Goal: Task Accomplishment & Management: Use online tool/utility

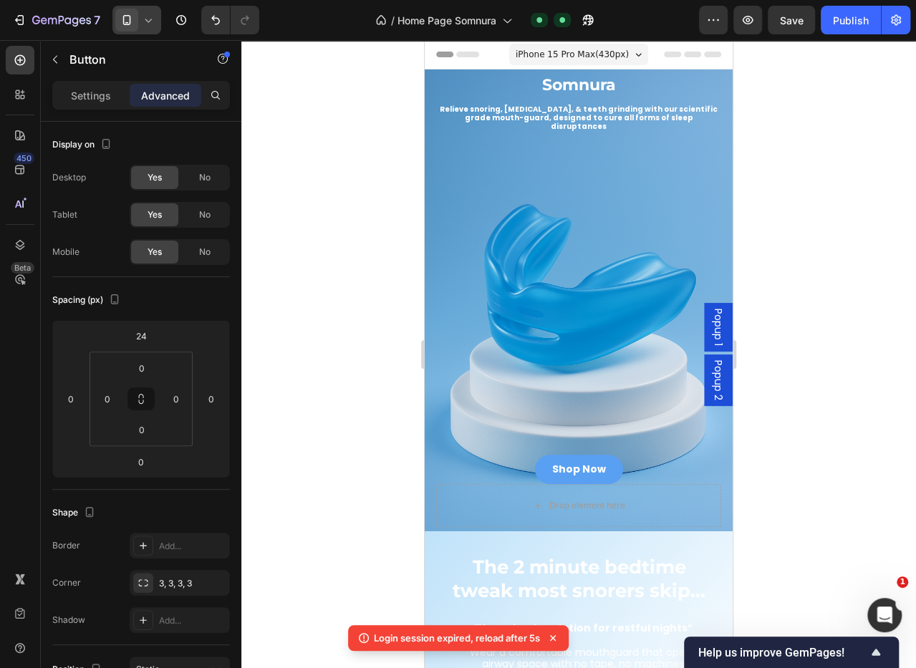
click at [150, 19] on icon at bounding box center [148, 20] width 14 height 14
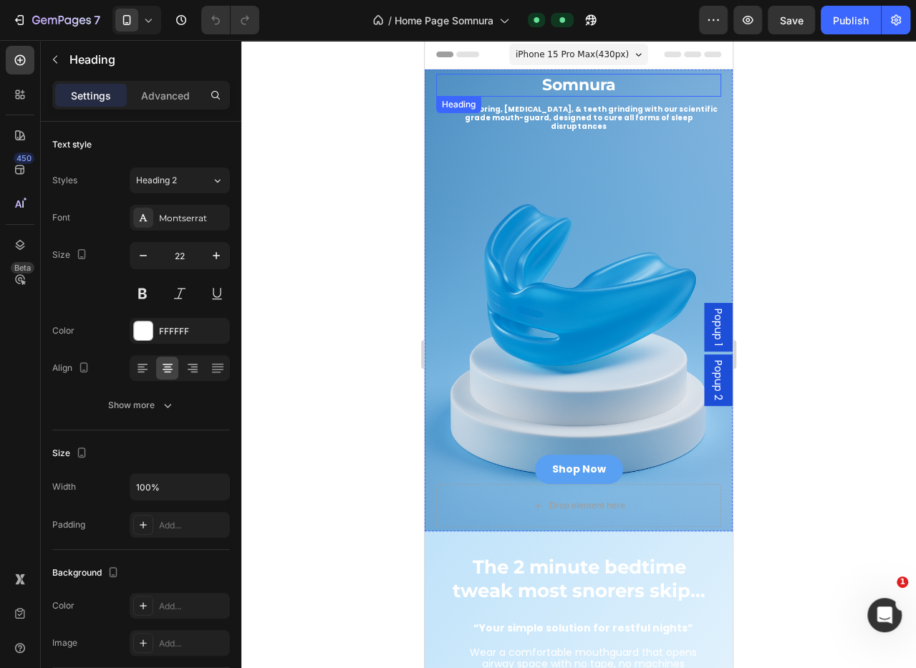
click at [585, 80] on h2 "Somnura" at bounding box center [578, 86] width 285 height 24
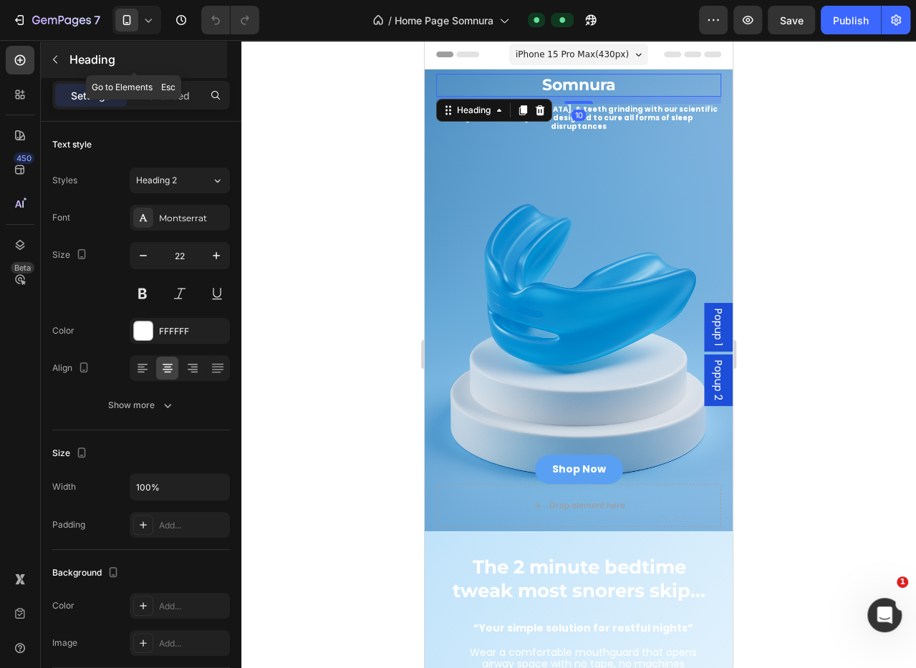
click at [87, 71] on div "Heading" at bounding box center [134, 59] width 186 height 37
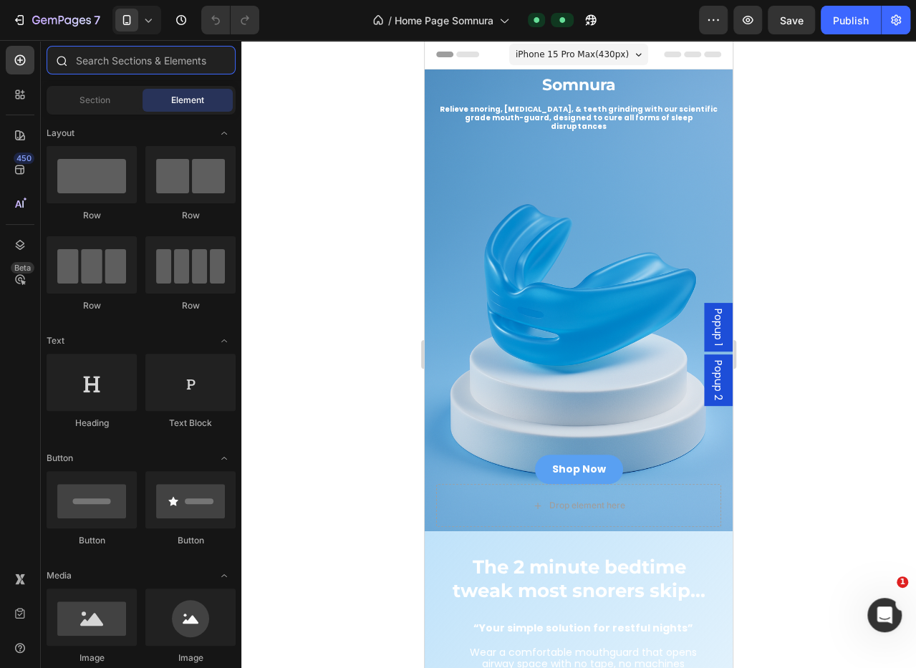
click at [107, 67] on input "text" at bounding box center [141, 60] width 189 height 29
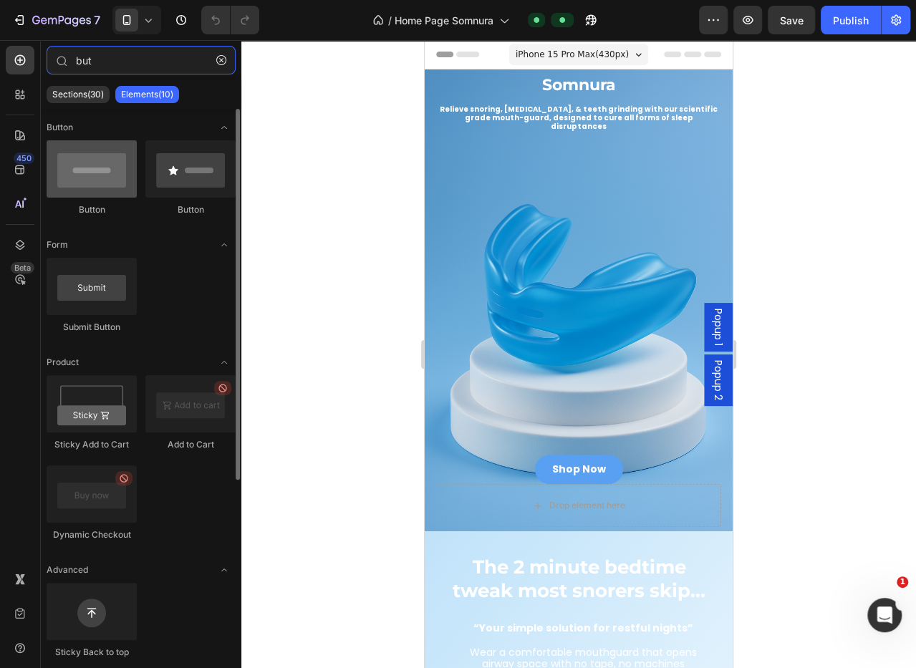
type input "but"
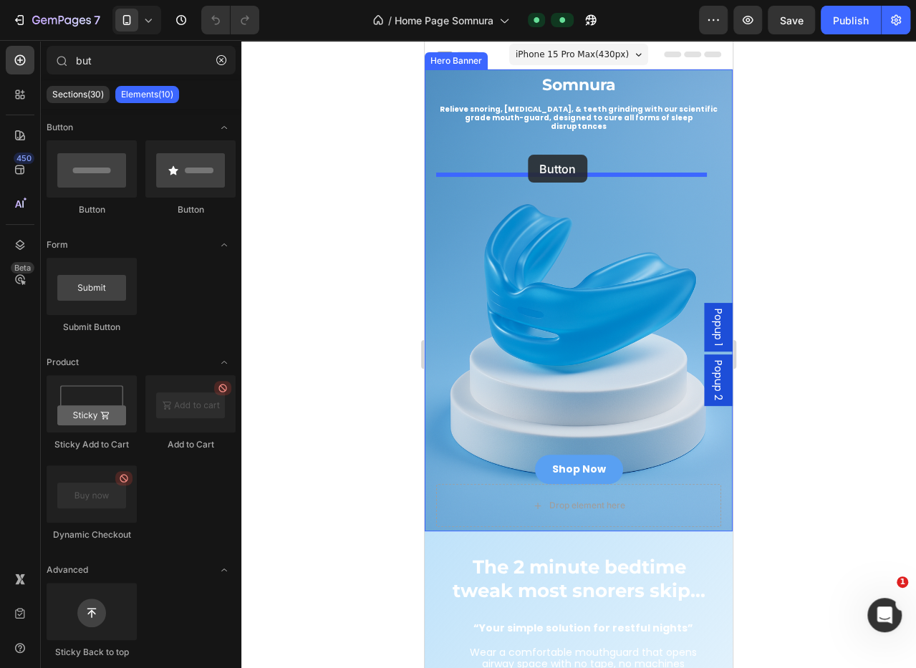
drag, startPoint x: 531, startPoint y: 215, endPoint x: 526, endPoint y: 155, distance: 60.3
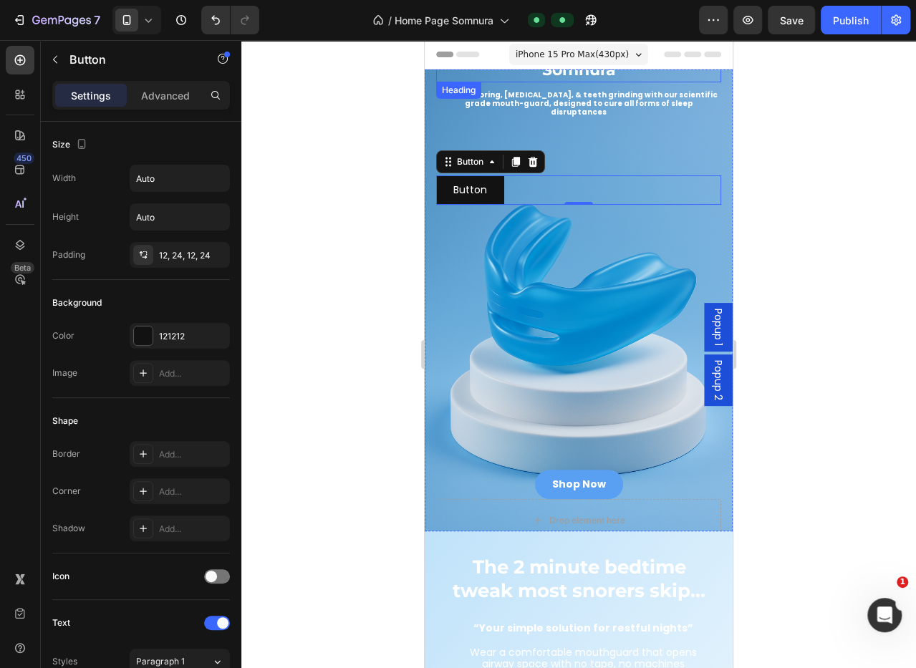
click at [564, 72] on h2 "Somnura" at bounding box center [578, 71] width 285 height 24
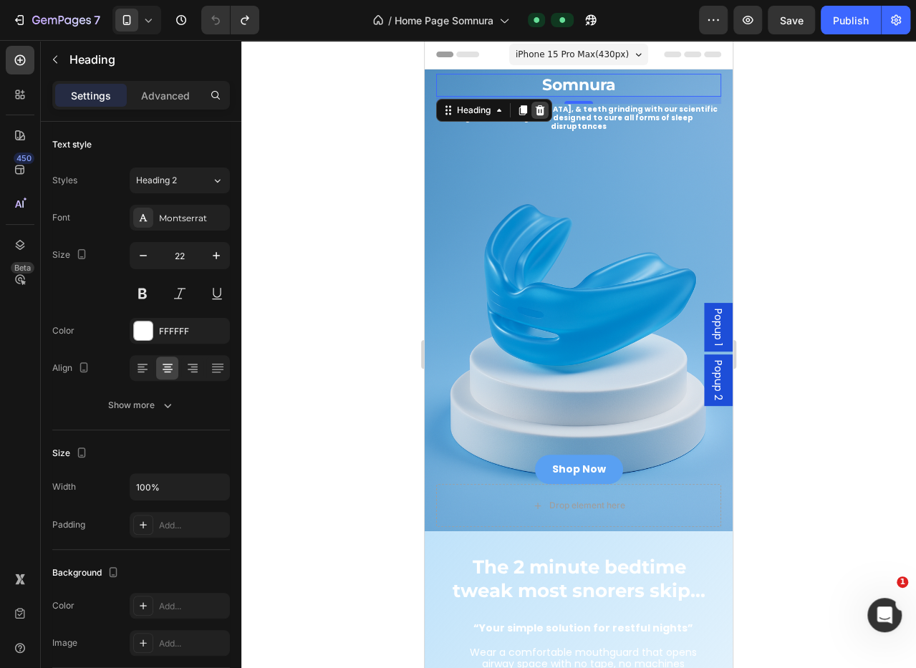
click at [539, 105] on icon at bounding box center [539, 110] width 11 height 11
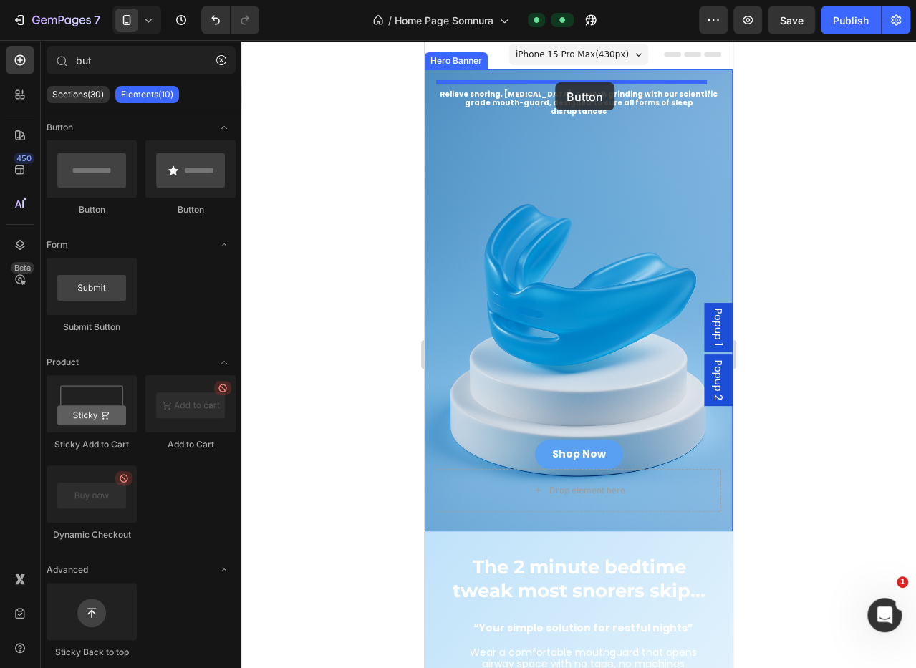
drag, startPoint x: 520, startPoint y: 213, endPoint x: 555, endPoint y: 82, distance: 135.0
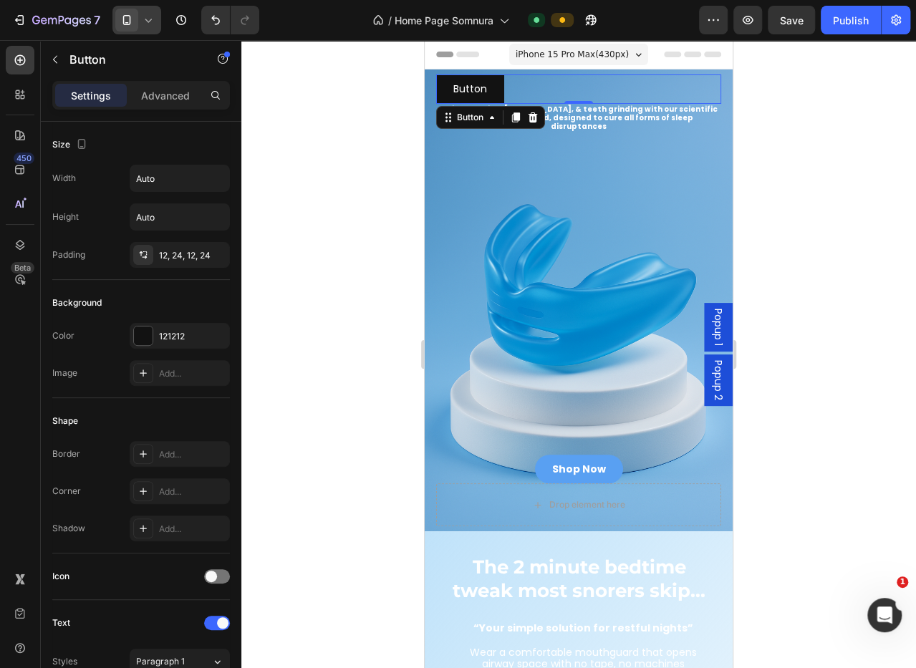
click at [145, 20] on icon at bounding box center [148, 21] width 6 height 4
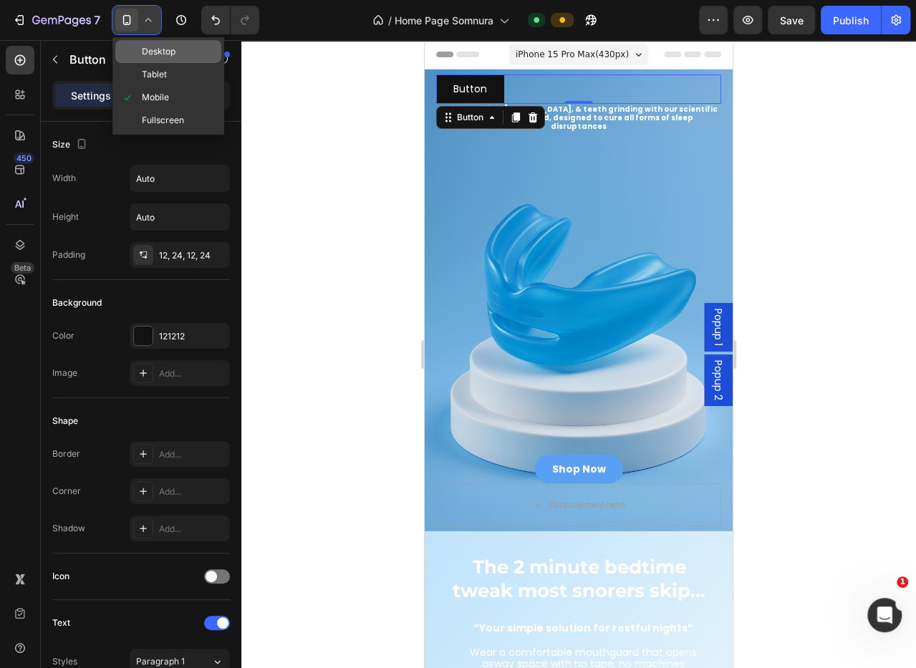
click at [170, 54] on span "Desktop" at bounding box center [159, 51] width 34 height 14
type input "16"
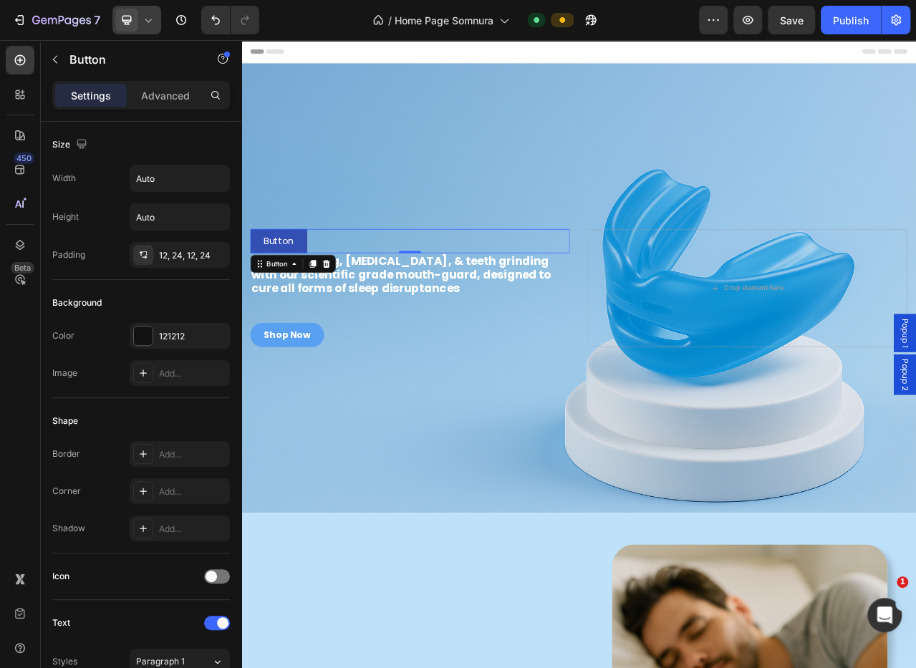
click at [314, 293] on button "Button" at bounding box center [289, 296] width 72 height 31
click at [282, 282] on button "Button" at bounding box center [289, 296] width 72 height 31
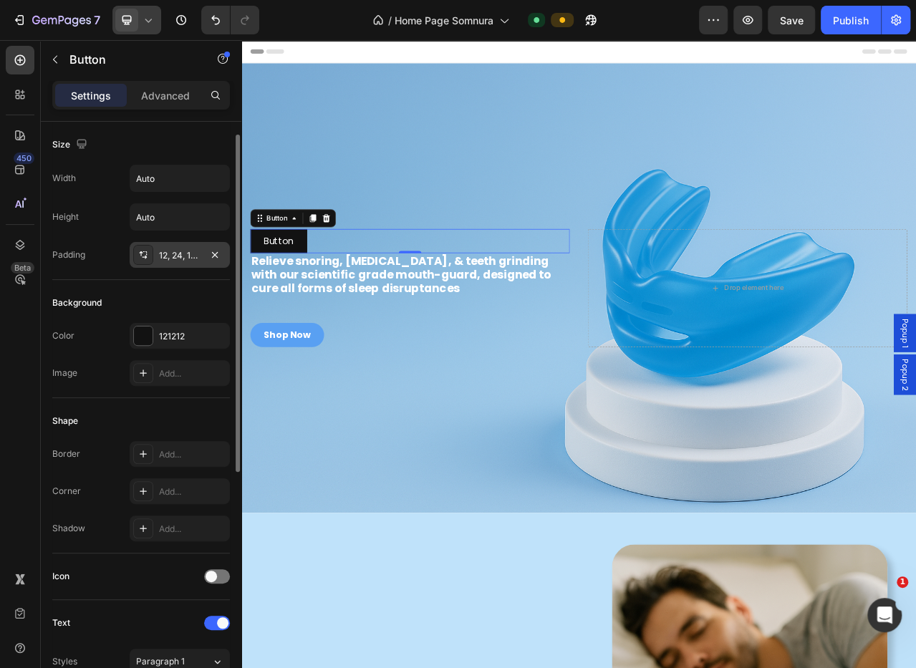
scroll to position [53, 0]
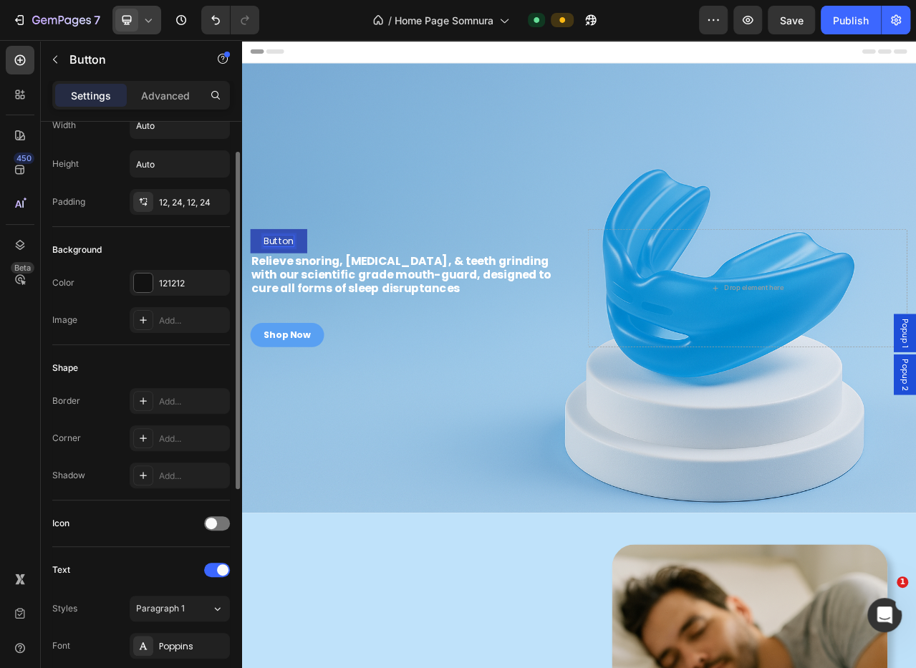
click at [288, 294] on p "Button" at bounding box center [289, 296] width 38 height 14
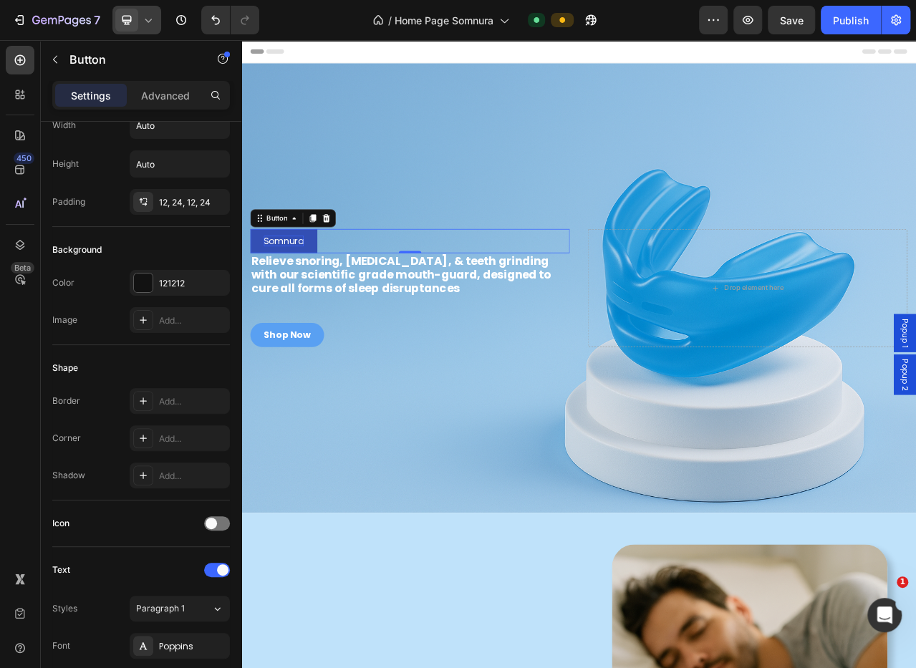
click at [332, 290] on button "Somnura" at bounding box center [295, 296] width 85 height 31
